Goal: Task Accomplishment & Management: Manage account settings

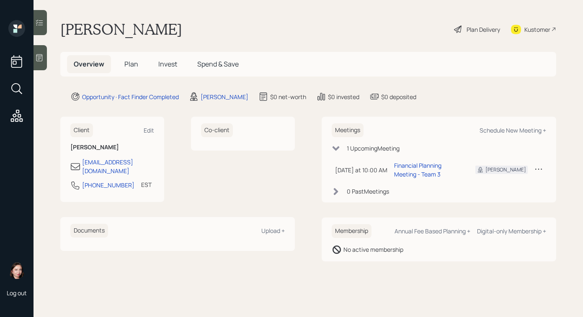
click at [461, 28] on icon at bounding box center [458, 29] width 10 height 10
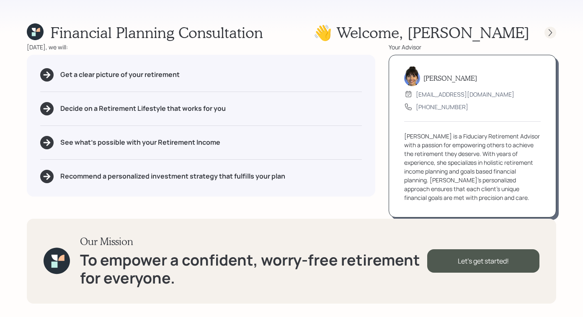
click at [553, 34] on icon at bounding box center [550, 32] width 8 height 8
